Goal: Information Seeking & Learning: Learn about a topic

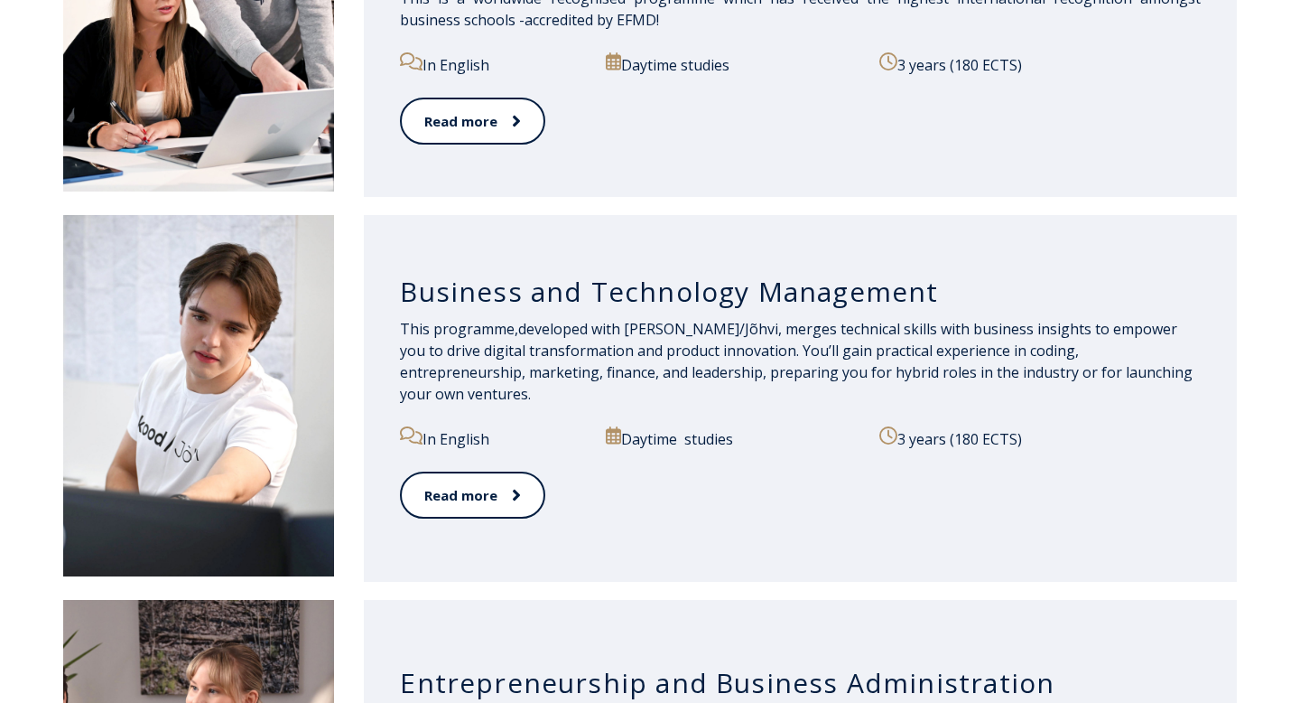
scroll to position [1560, 0]
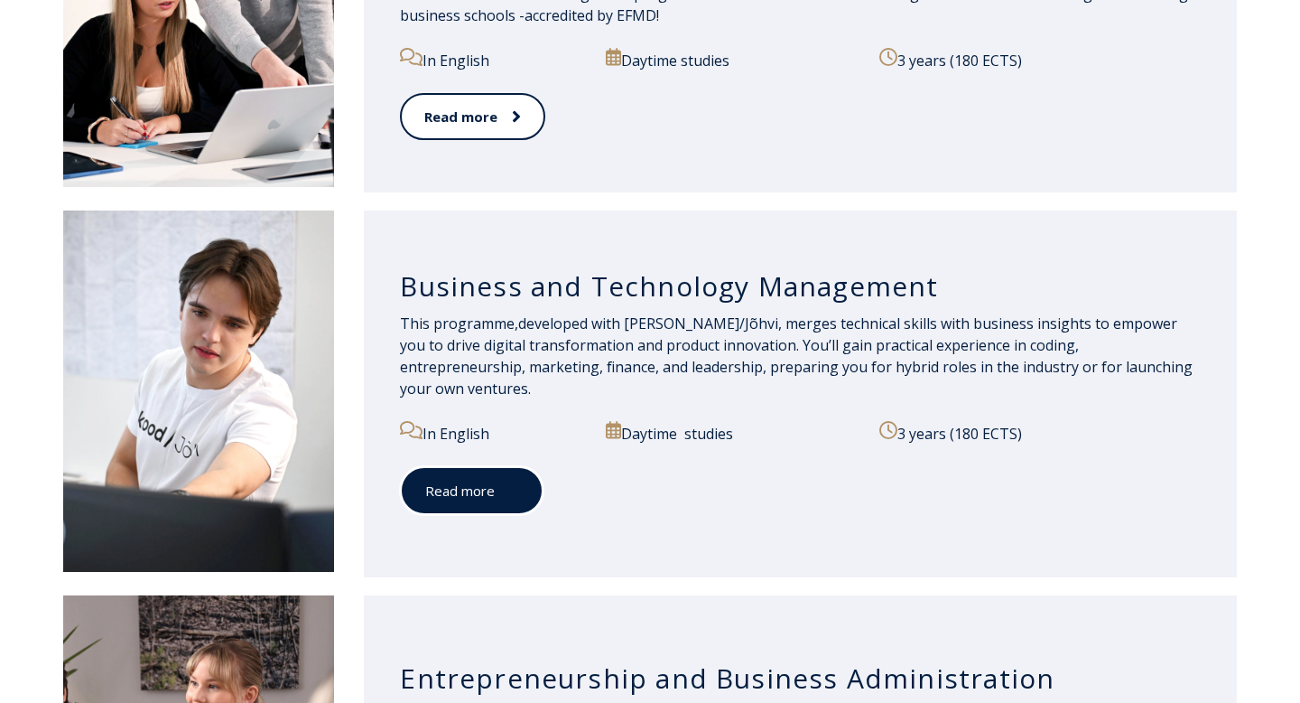
click at [511, 481] on icon at bounding box center [513, 490] width 9 height 18
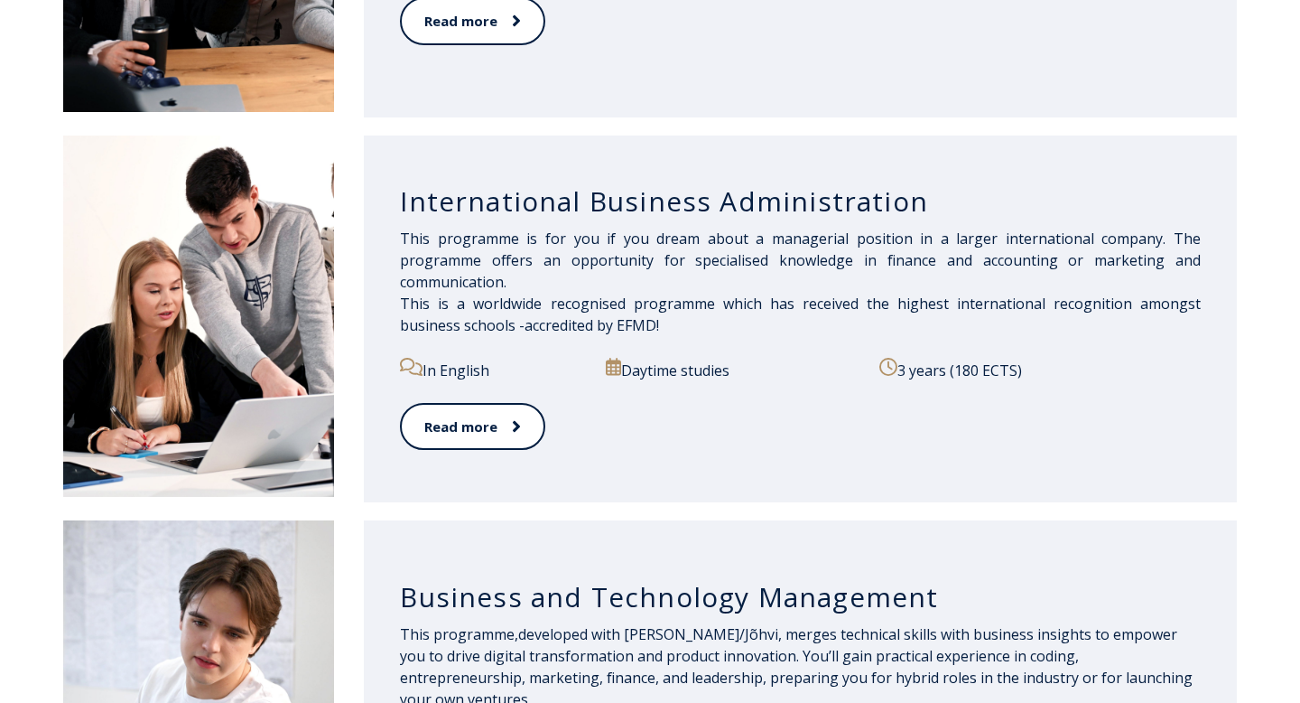
scroll to position [1269, 0]
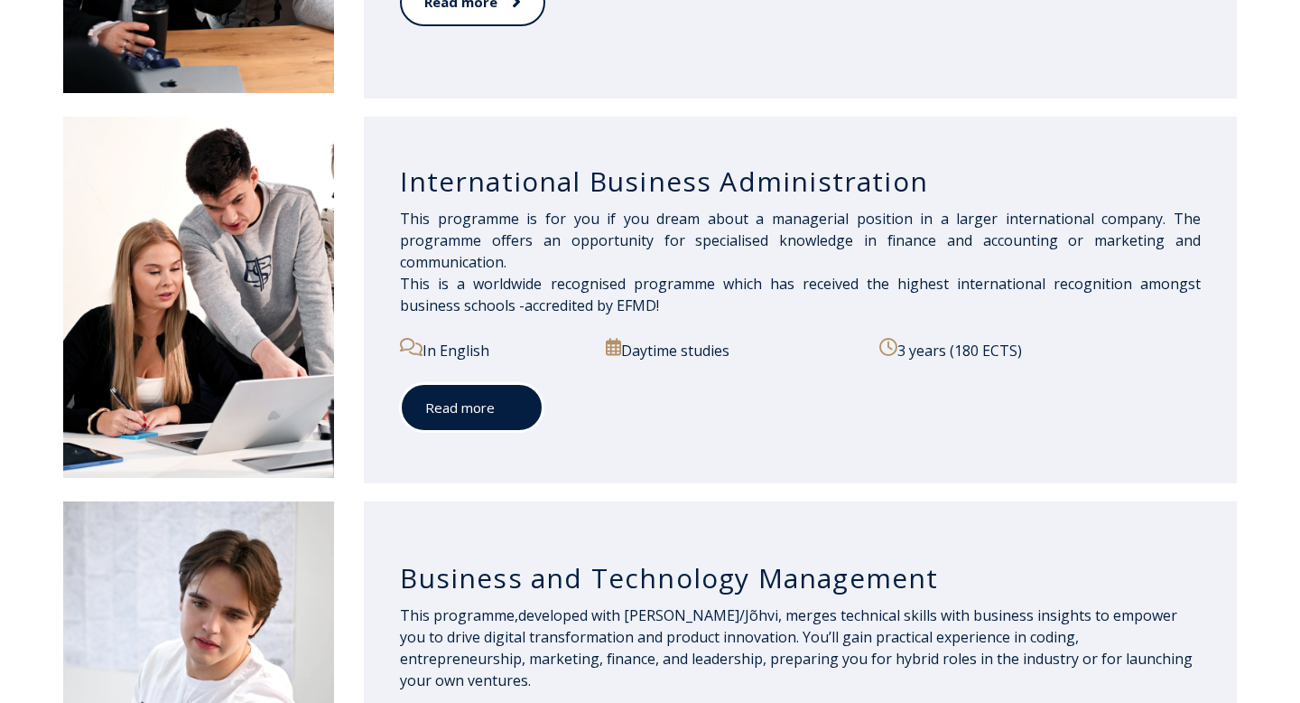
click at [489, 395] on link "Read more" at bounding box center [472, 408] width 144 height 50
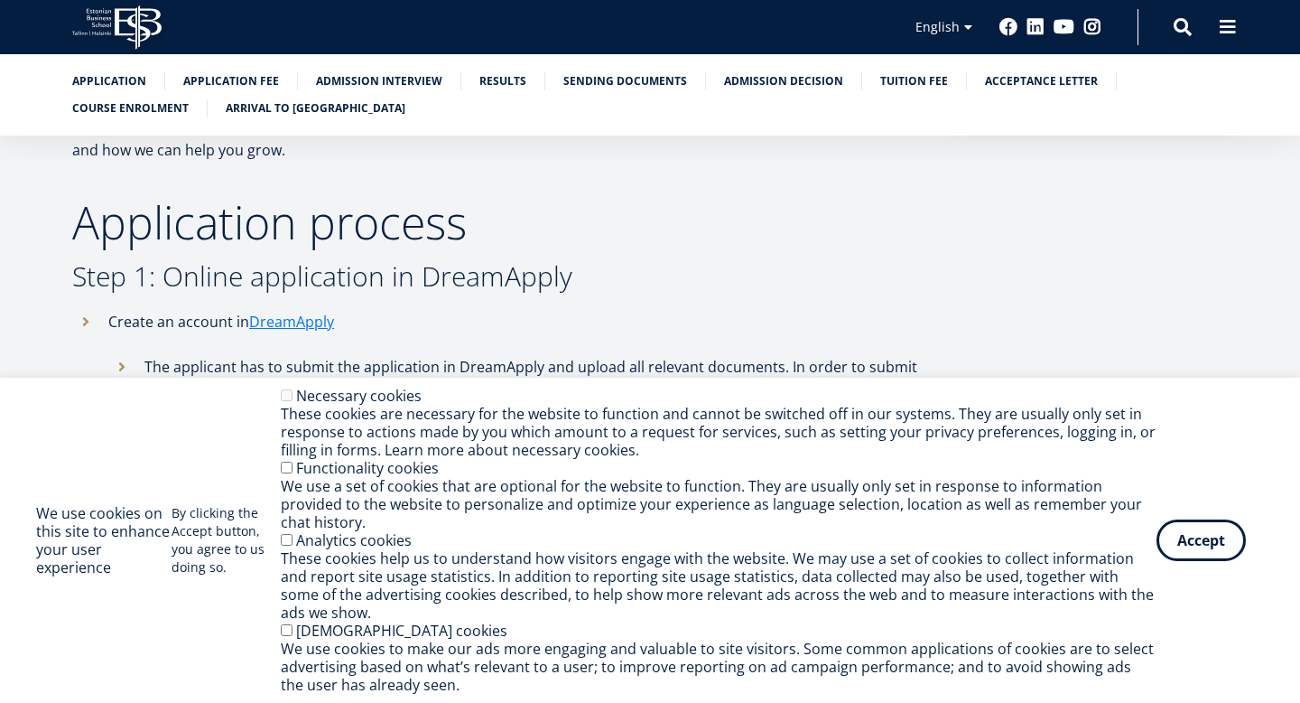
scroll to position [574, 0]
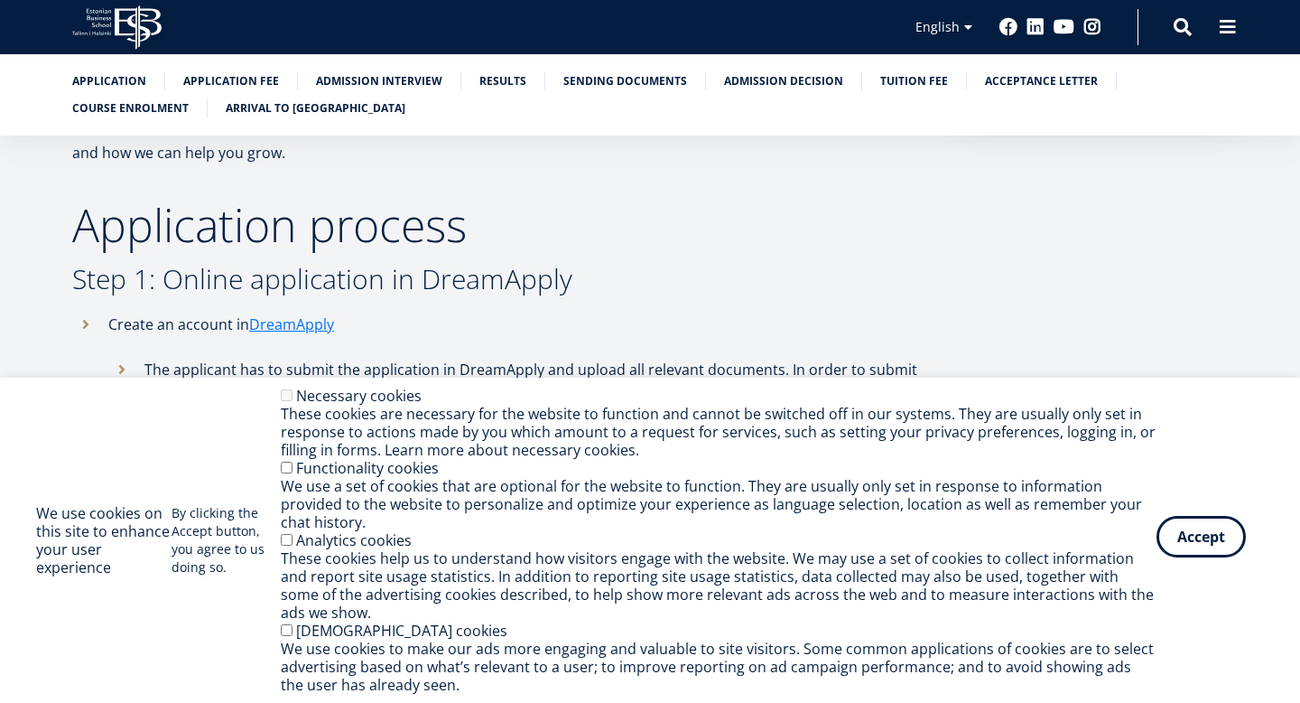
click at [1203, 557] on button "Accept" at bounding box center [1201, 537] width 89 height 42
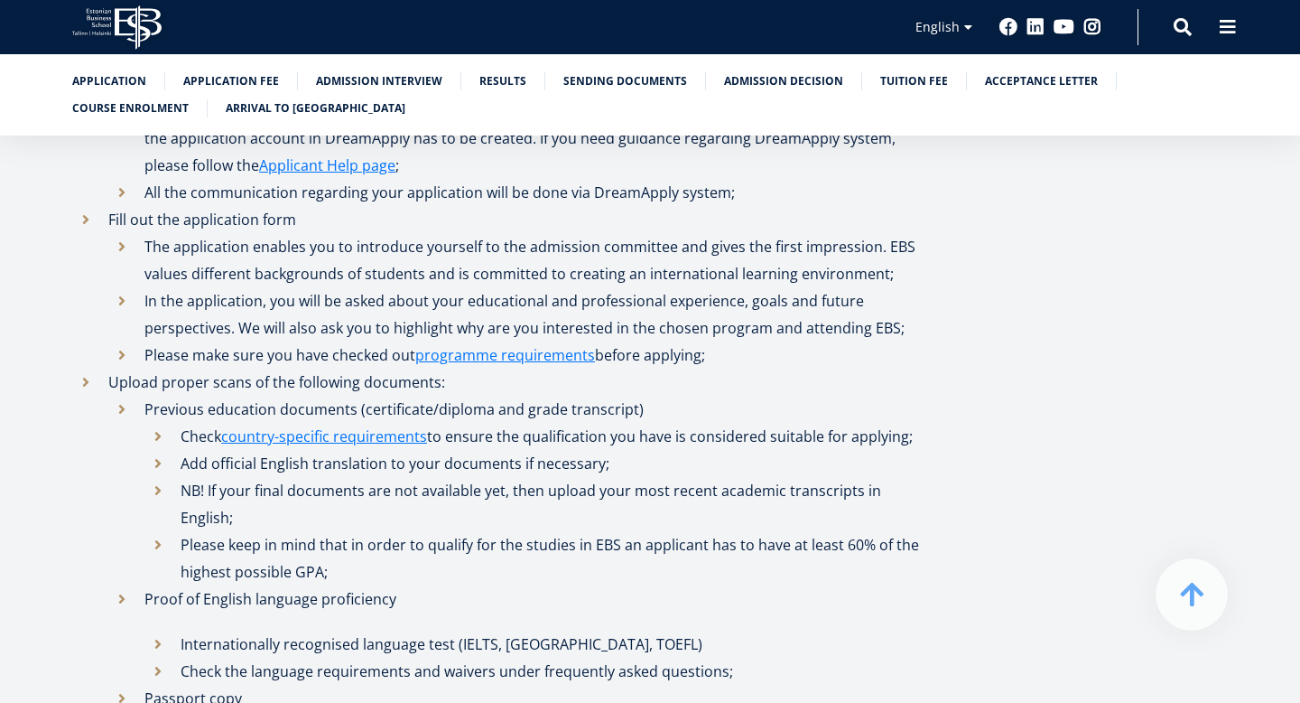
scroll to position [846, 0]
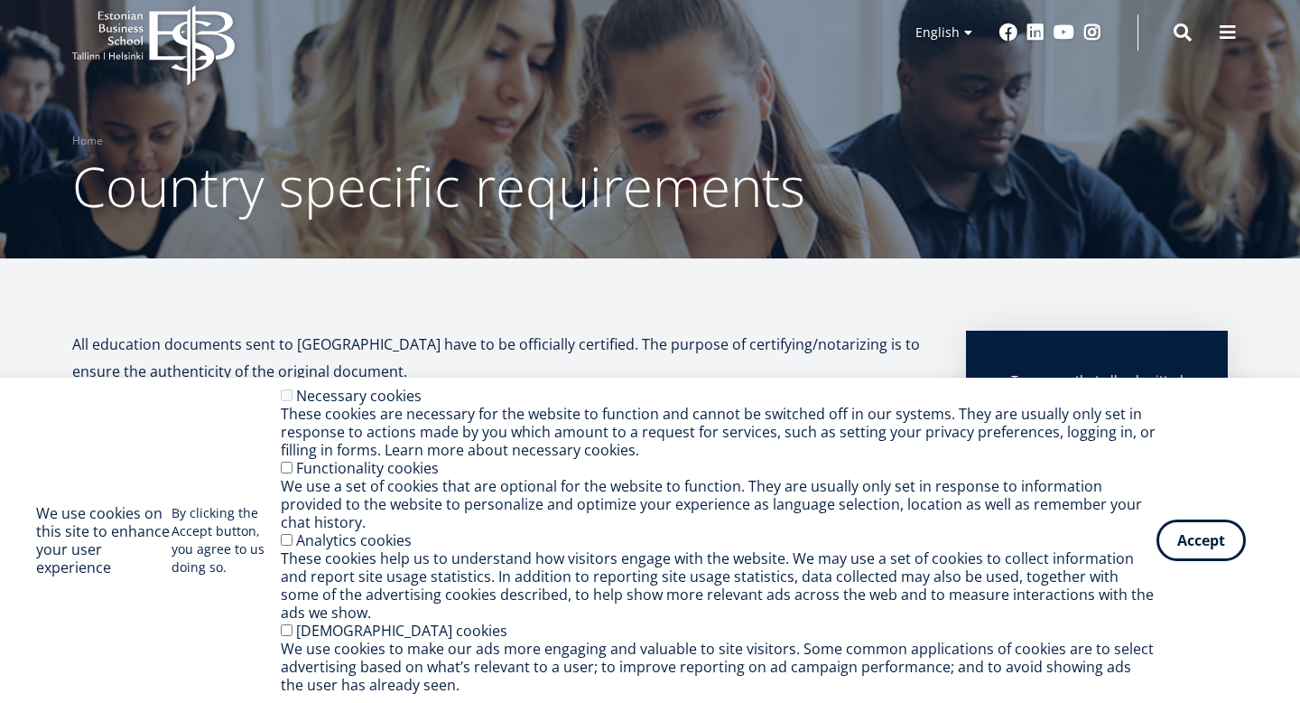
scroll to position [22, 0]
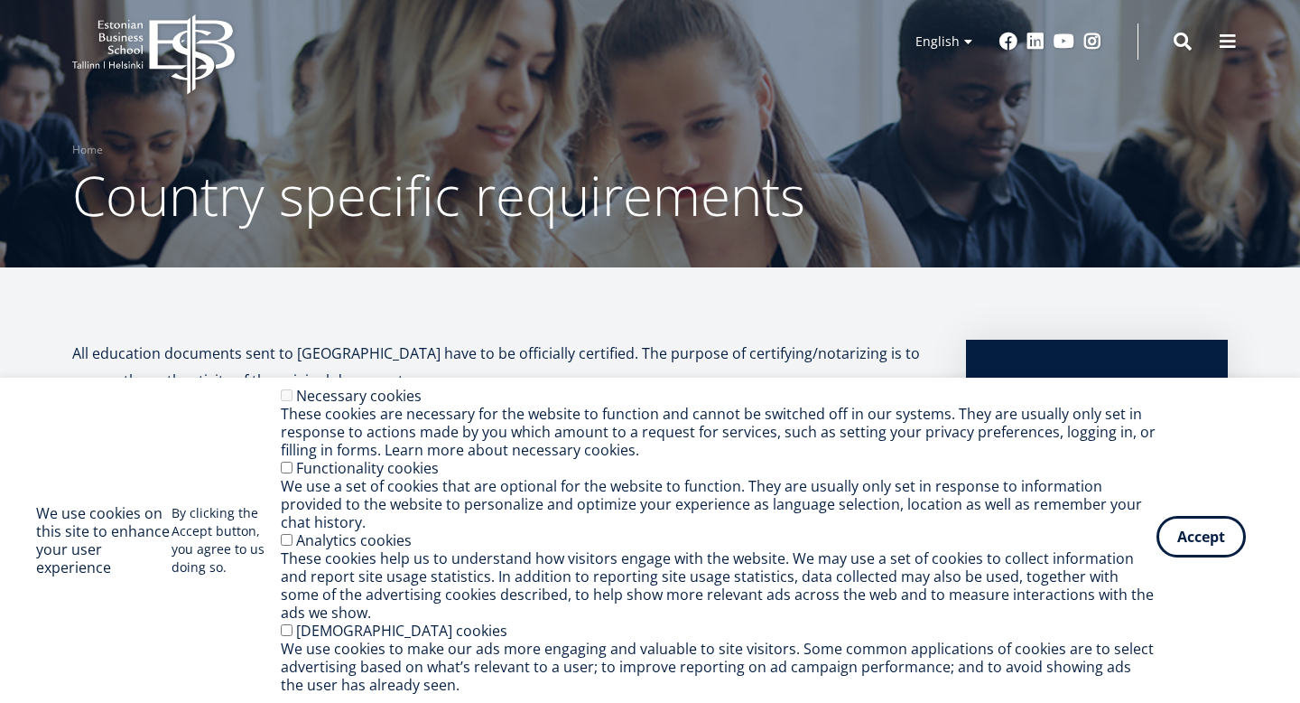
click at [1214, 542] on button "Accept" at bounding box center [1201, 537] width 89 height 42
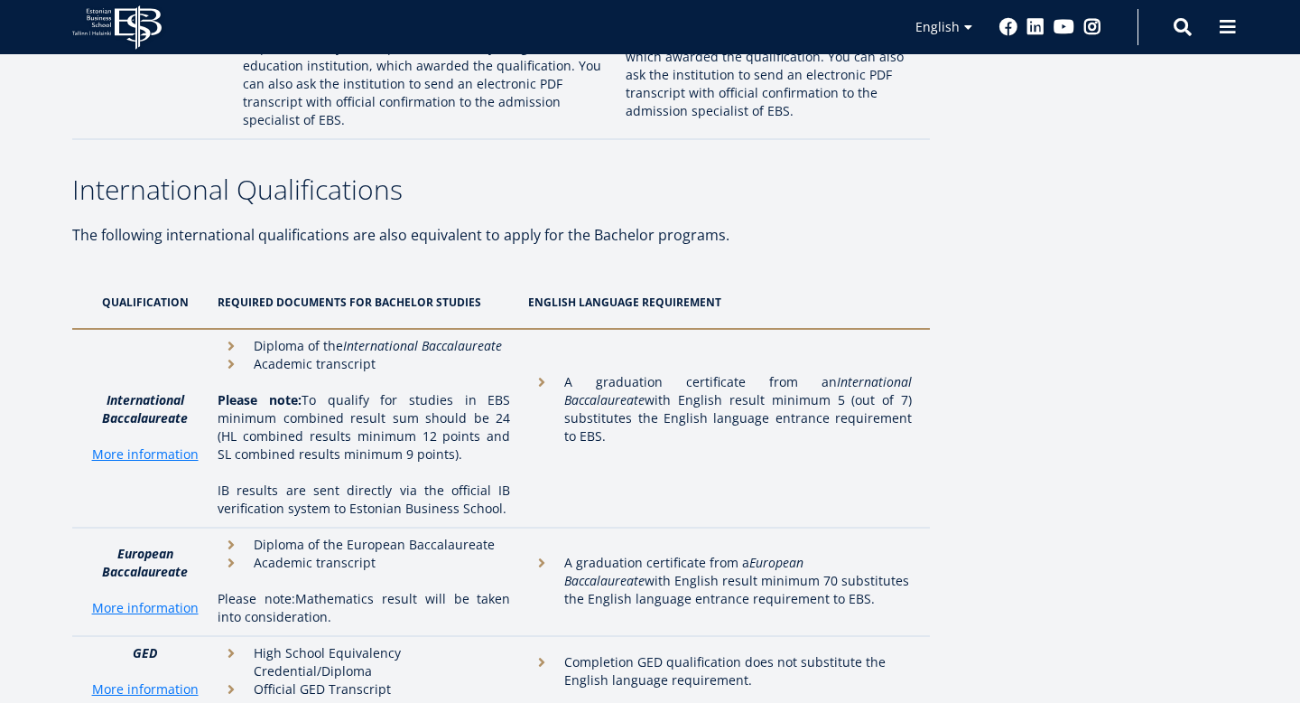
scroll to position [5646, 0]
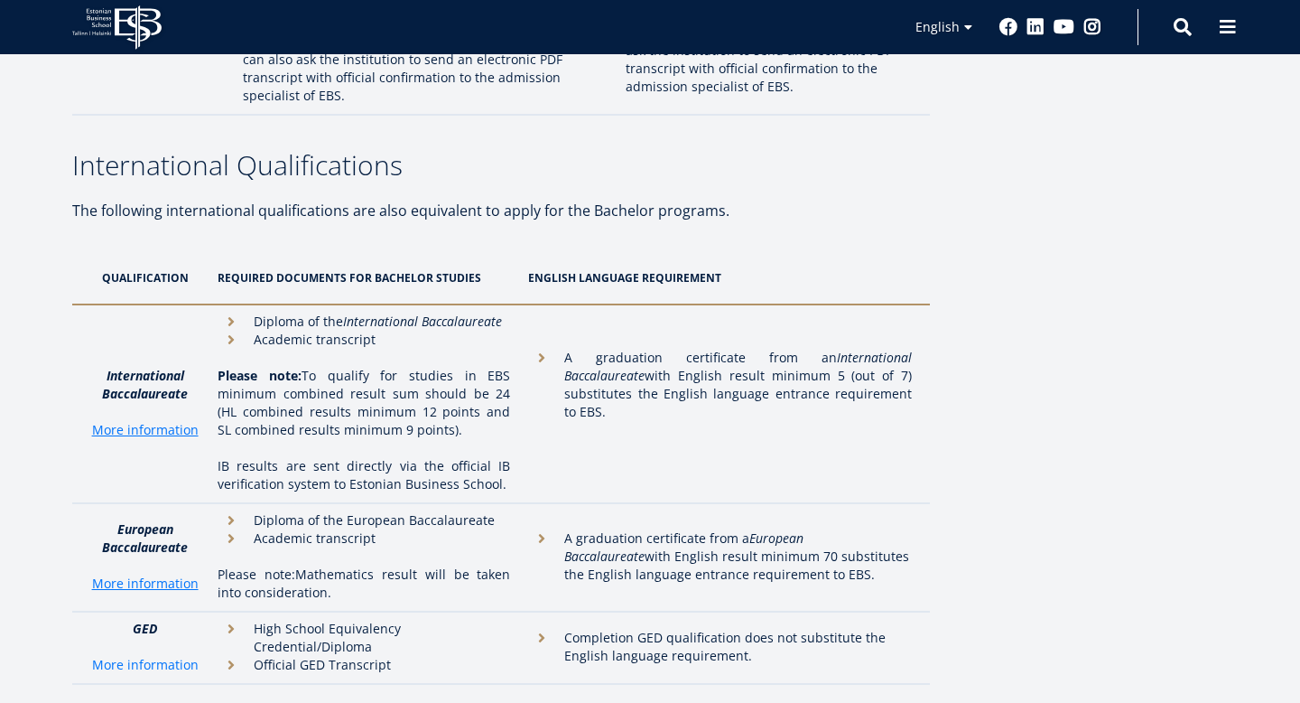
click at [138, 656] on link "More information" at bounding box center [145, 665] width 107 height 18
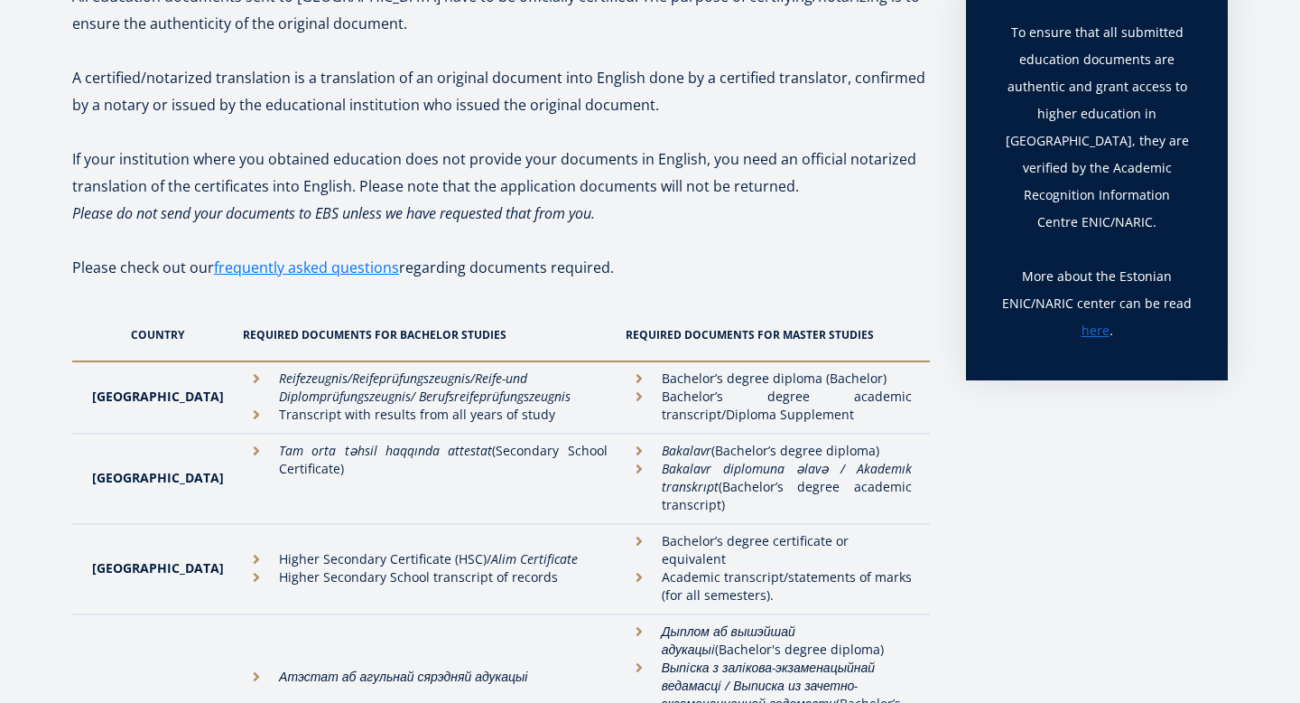
scroll to position [0, 0]
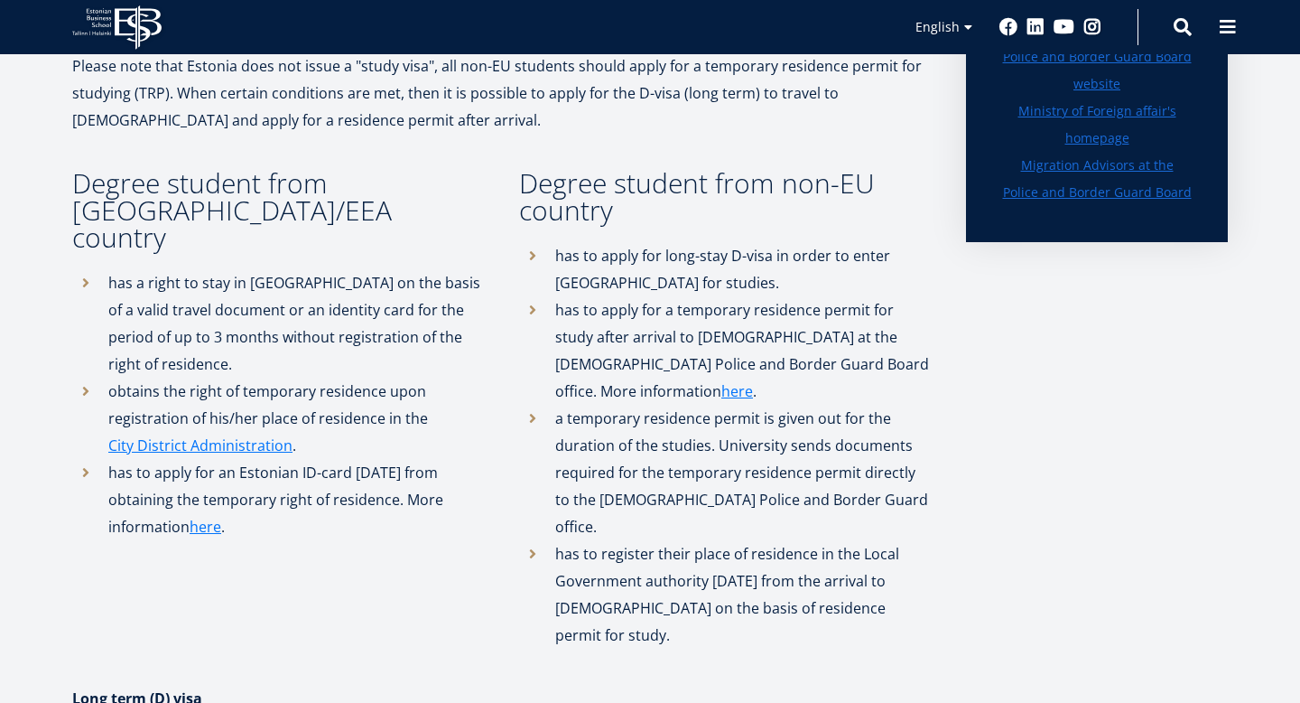
scroll to position [509, 0]
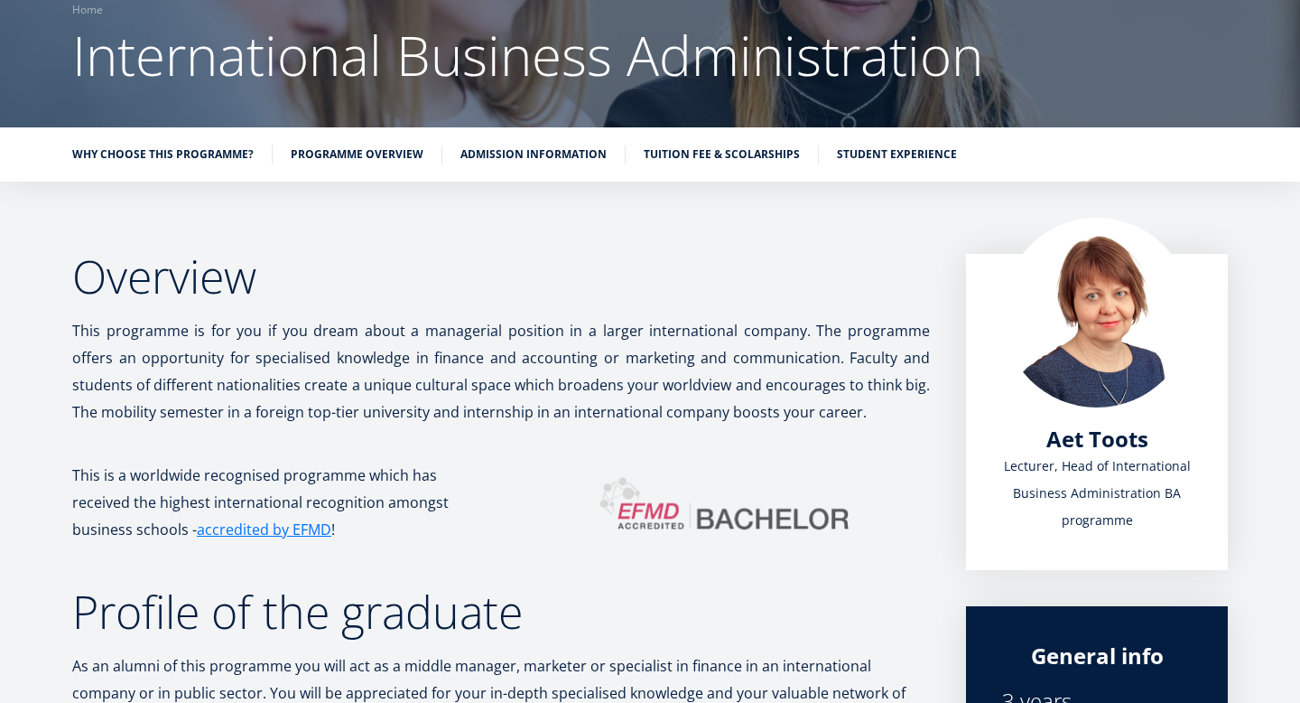
scroll to position [172, 0]
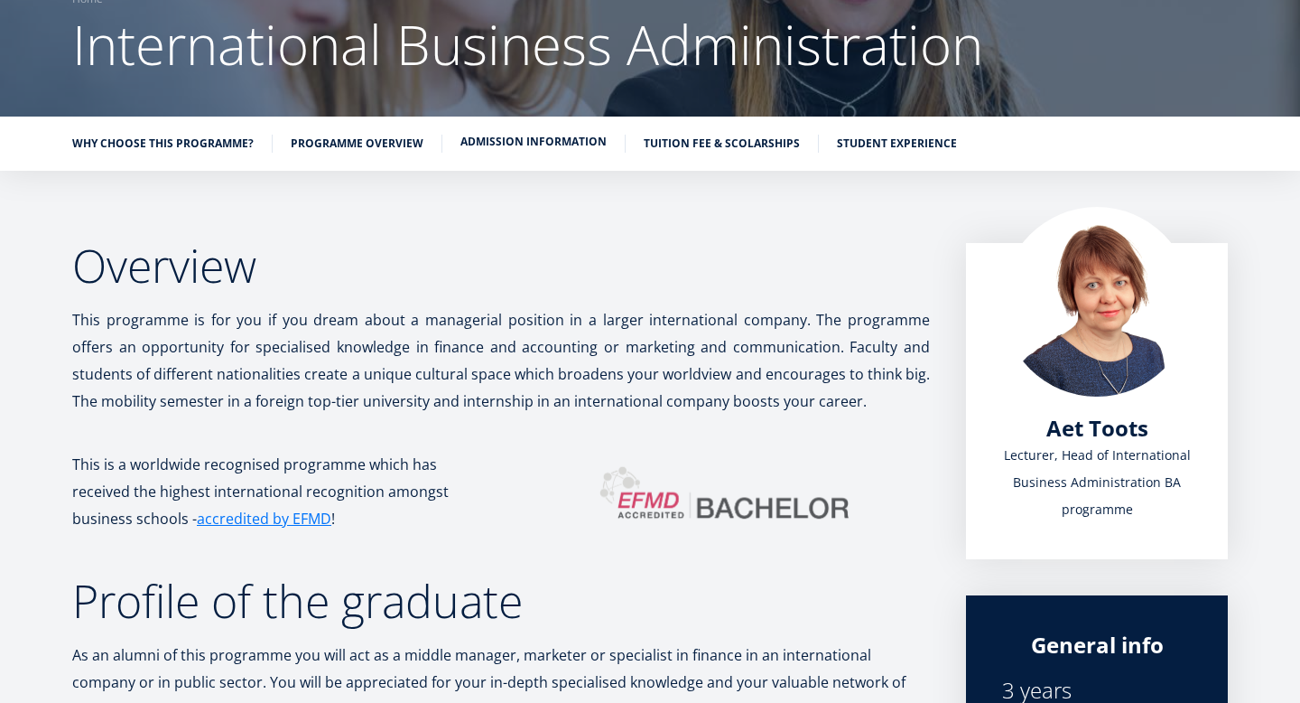
click at [573, 146] on link "Admission information" at bounding box center [534, 142] width 146 height 18
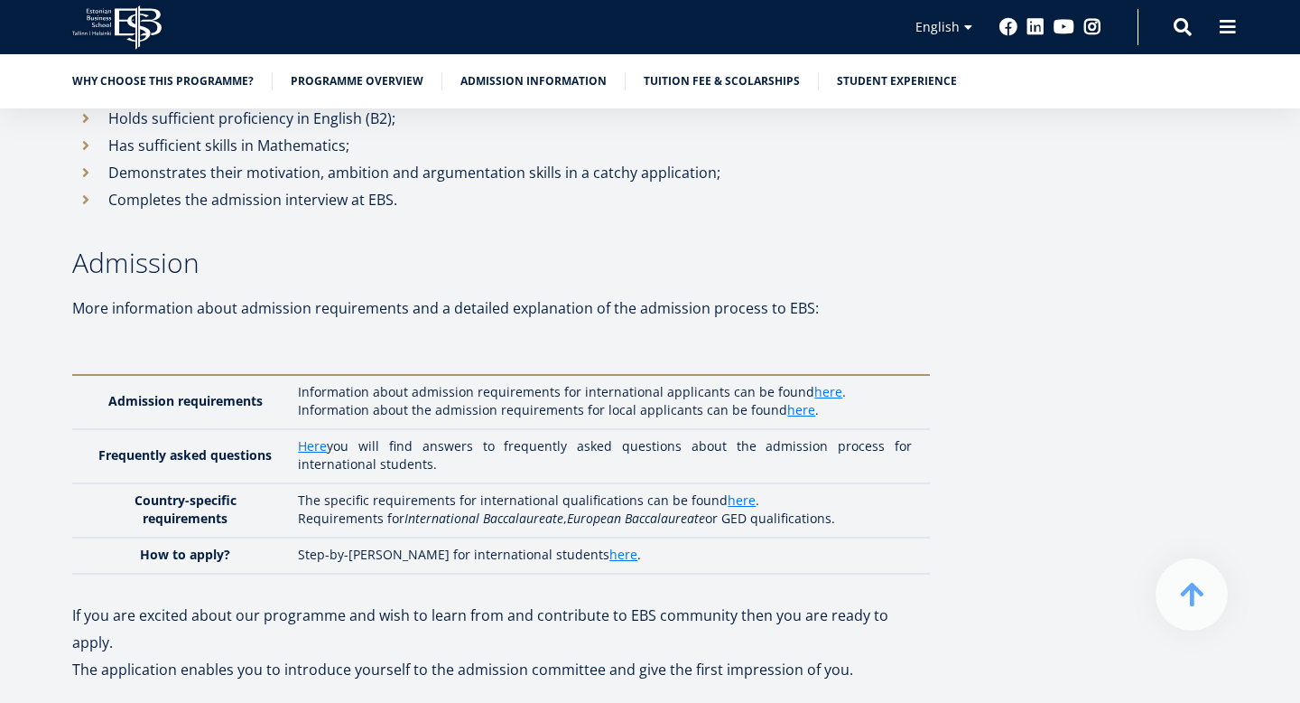
scroll to position [8220, 0]
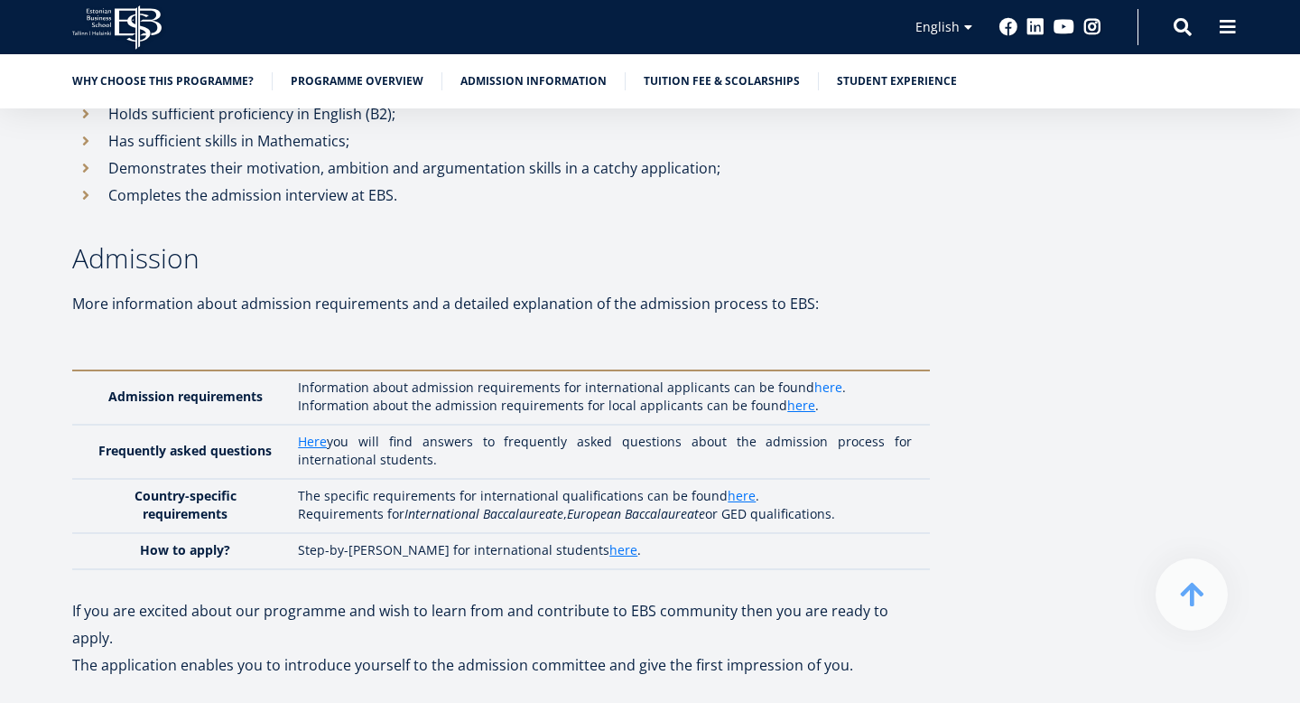
click at [821, 378] on link "here" at bounding box center [829, 387] width 28 height 18
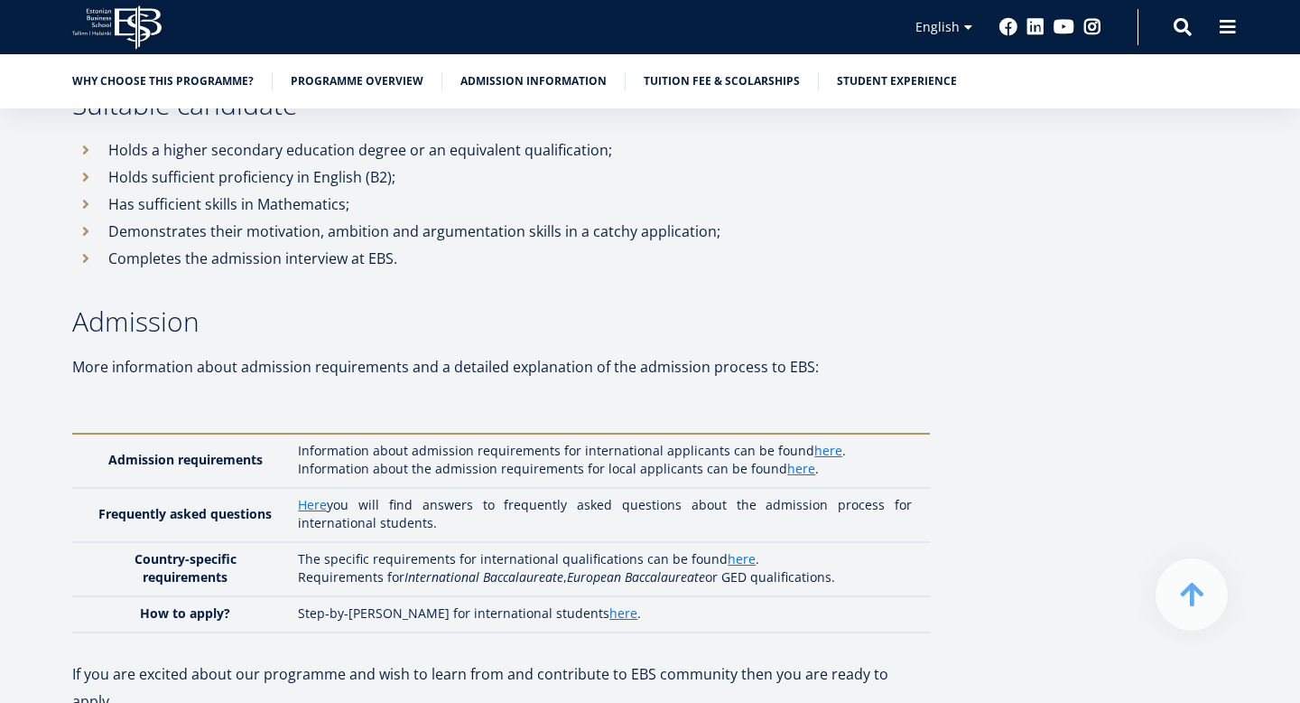
scroll to position [8150, 0]
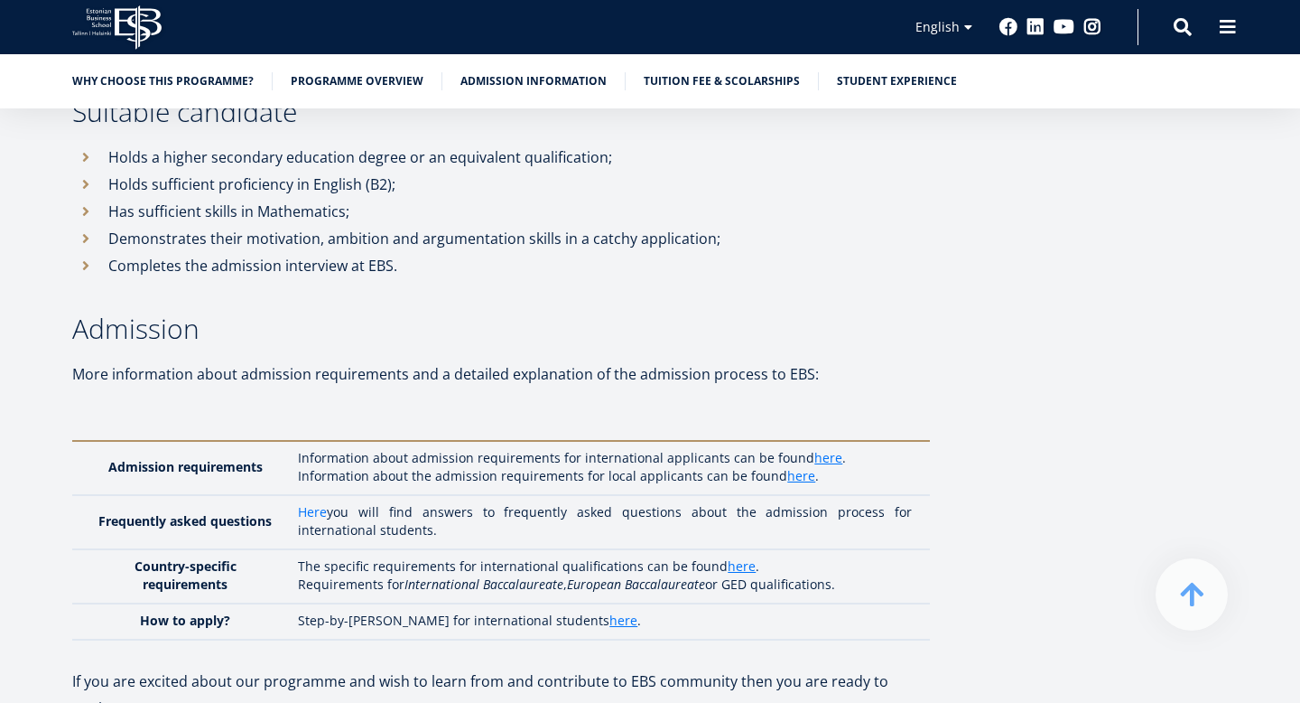
click at [312, 503] on link "Here" at bounding box center [312, 512] width 29 height 18
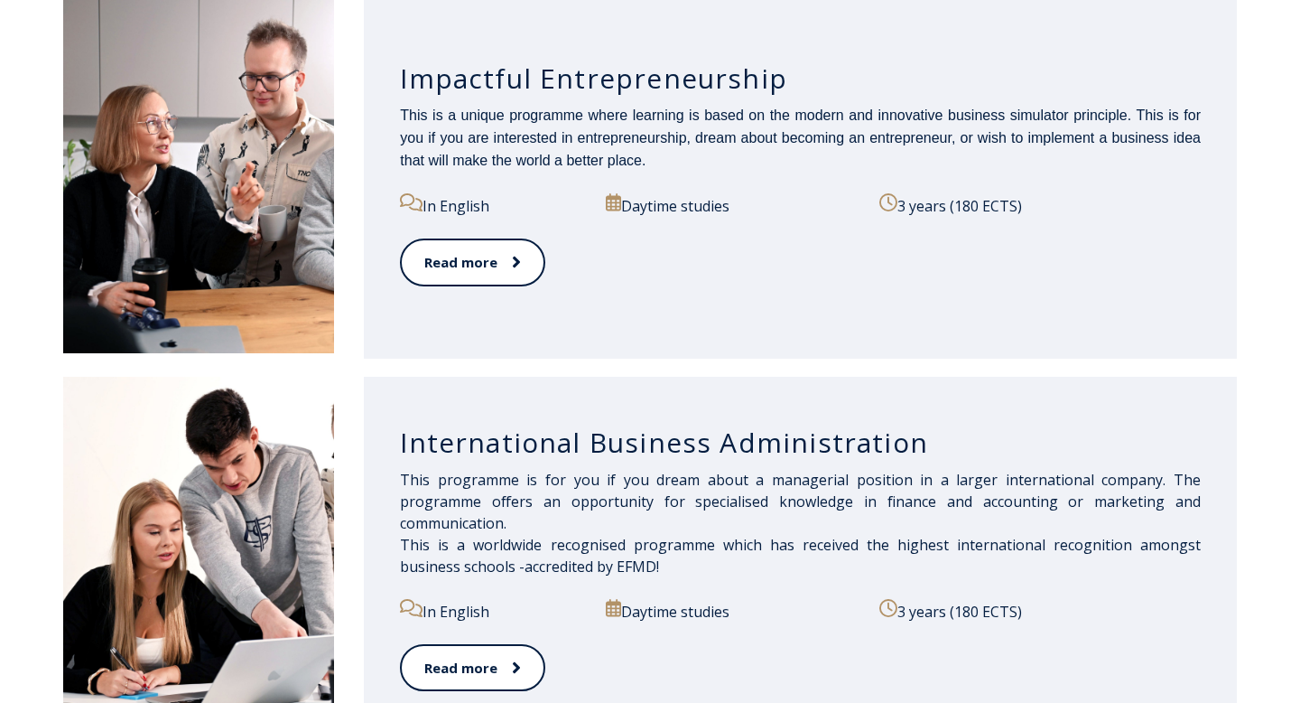
scroll to position [1006, 0]
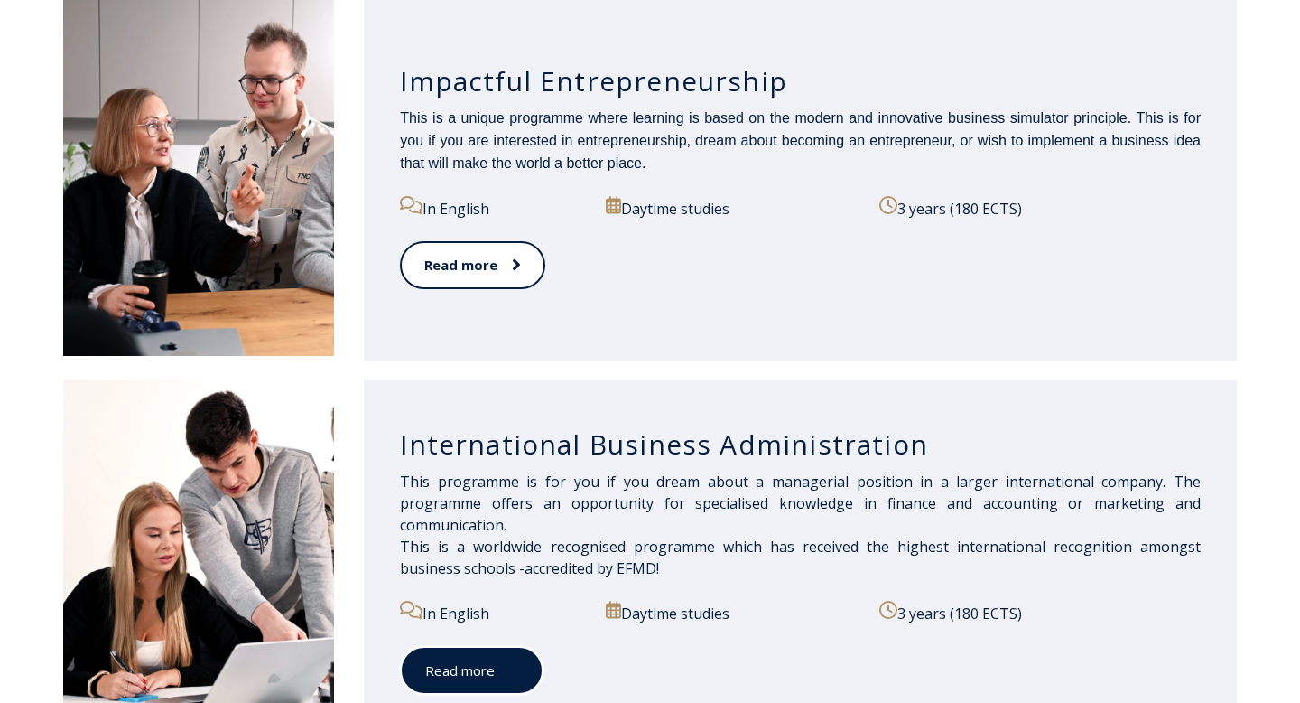
click at [480, 672] on link "Read more" at bounding box center [472, 671] width 144 height 50
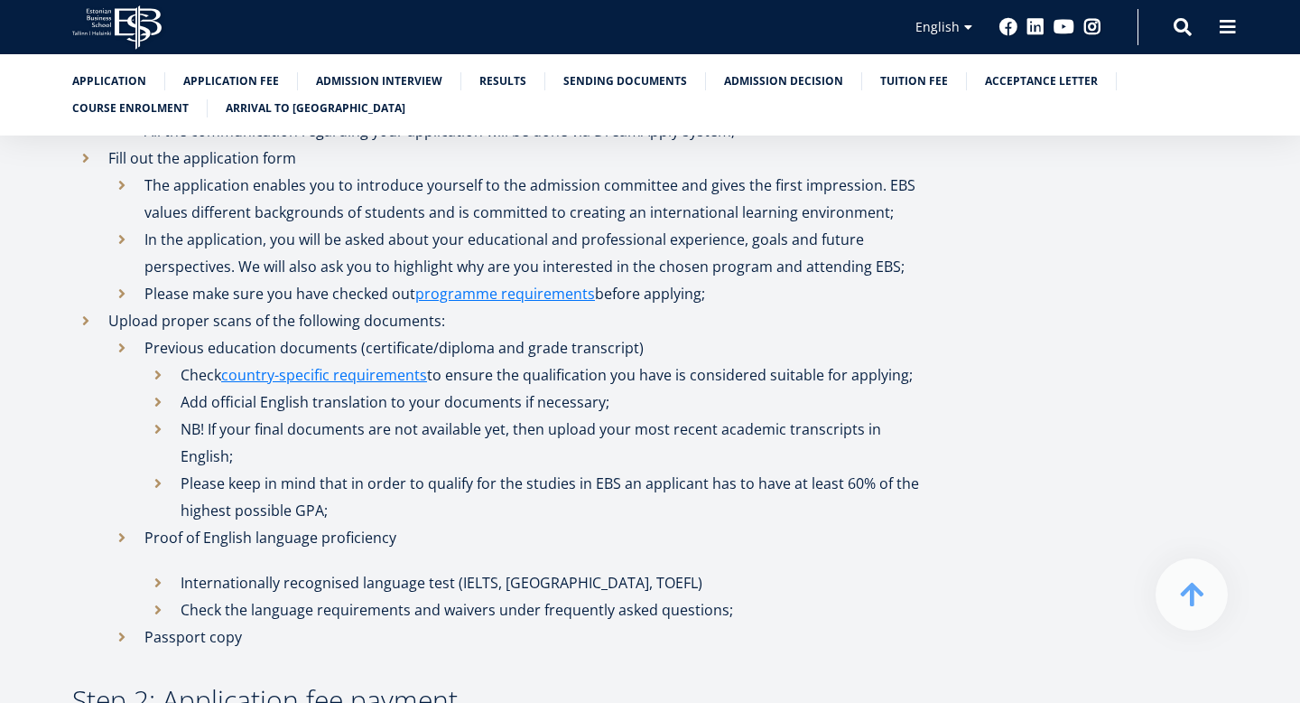
scroll to position [886, 0]
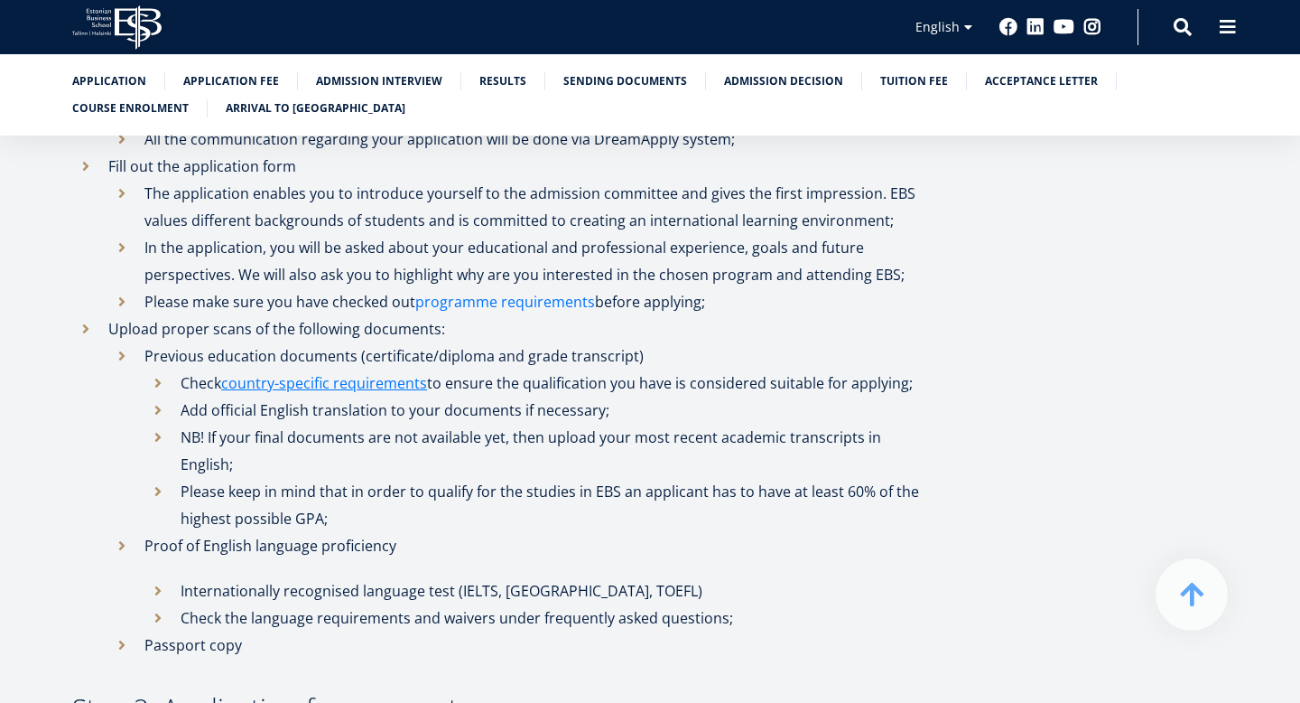
click at [502, 302] on link "programme requirements" at bounding box center [505, 301] width 180 height 27
click at [489, 288] on link "programme requirements" at bounding box center [505, 301] width 180 height 27
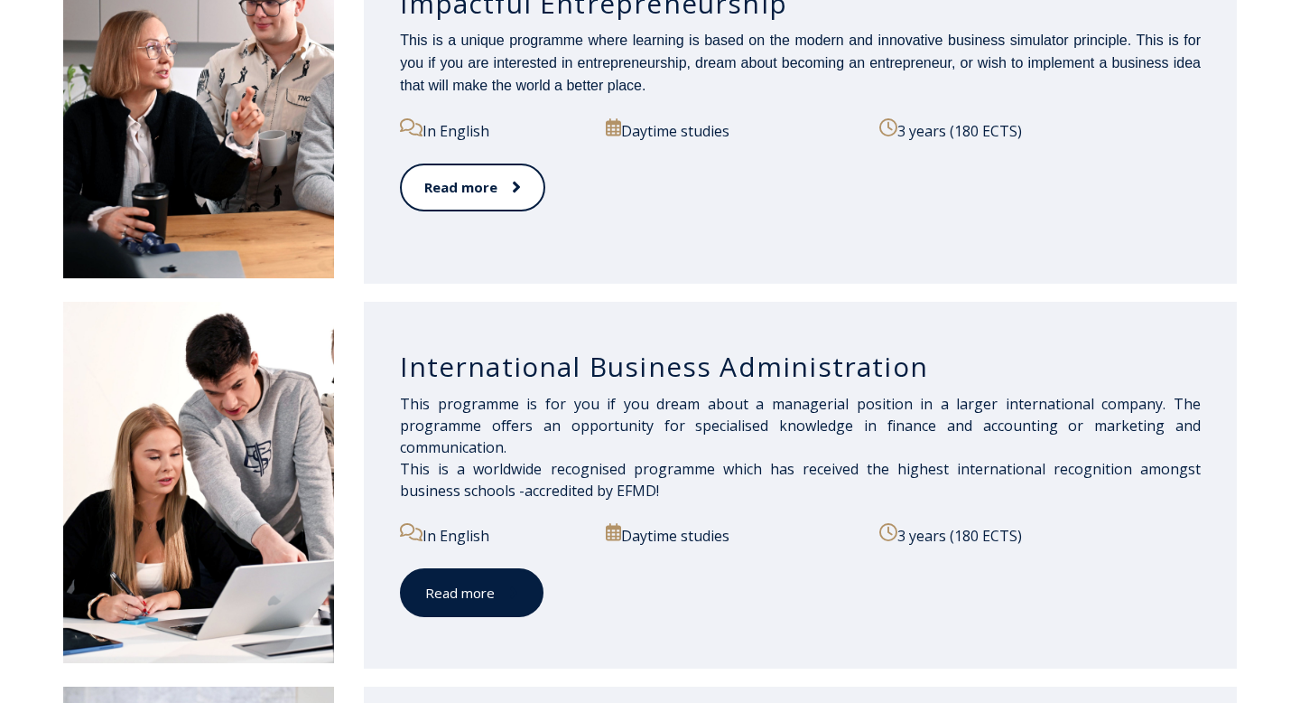
scroll to position [1090, 0]
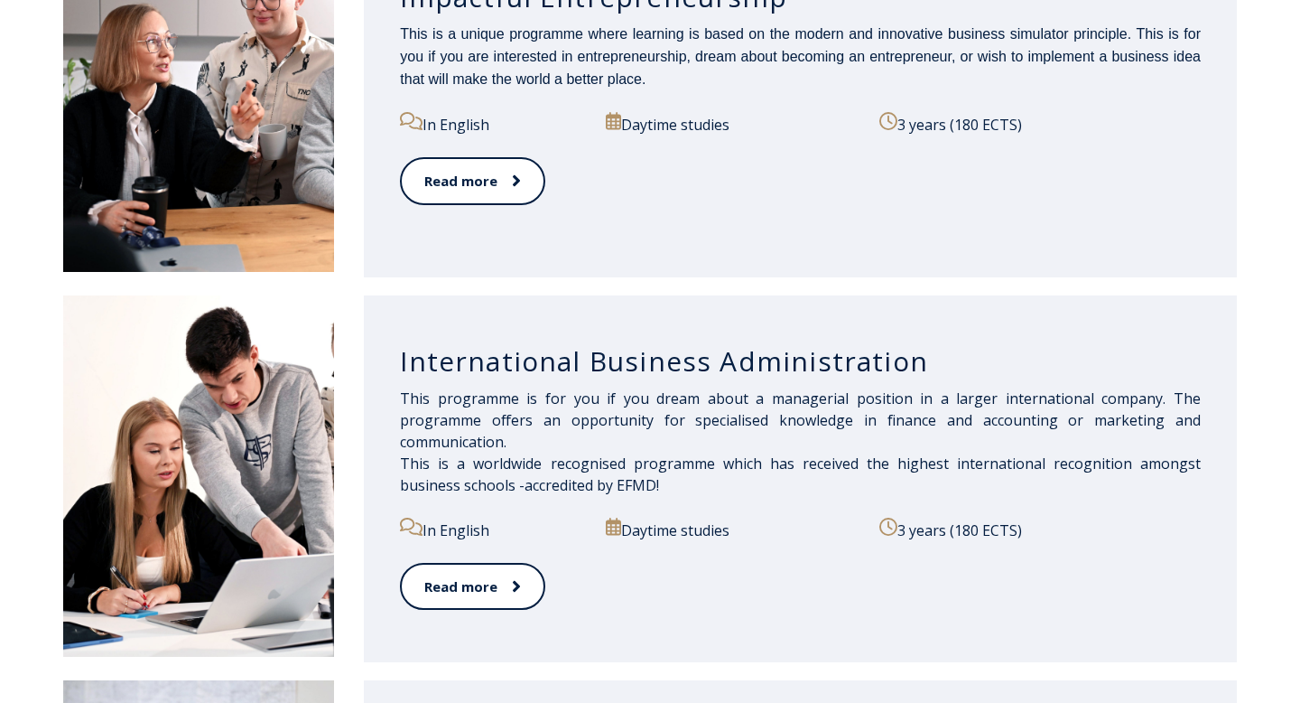
click at [459, 453] on span "This programme is for you if you dream about a managerial position in a larger …" at bounding box center [800, 441] width 801 height 107
click at [474, 320] on div "International Business Administration This programme is for you if you dream ab…" at bounding box center [800, 478] width 873 height 367
click at [469, 621] on div "Read more" at bounding box center [800, 598] width 801 height 70
click at [468, 614] on div "Read more" at bounding box center [800, 598] width 801 height 70
click at [461, 599] on link "Read more" at bounding box center [472, 587] width 144 height 50
